Goal: Transaction & Acquisition: Purchase product/service

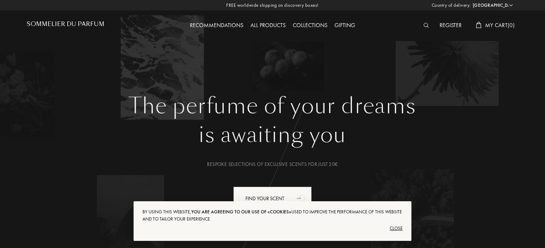
select select "UK"
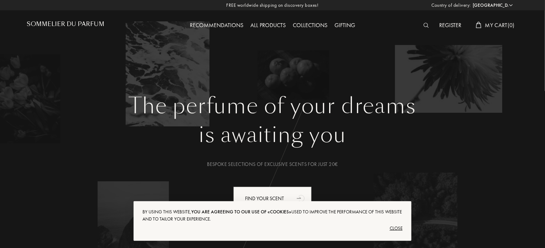
click at [395, 228] on div "Close" at bounding box center [272, 227] width 260 height 11
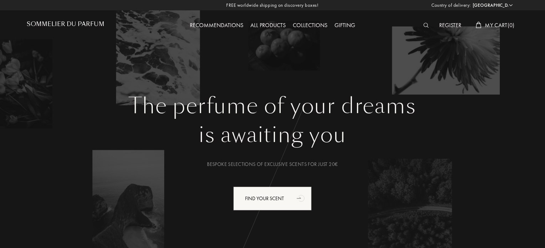
click at [267, 24] on div "All products" at bounding box center [268, 25] width 42 height 9
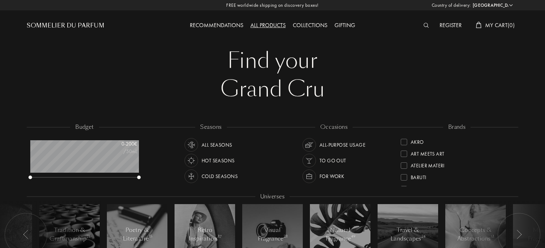
select select "UK"
